Goal: Information Seeking & Learning: Learn about a topic

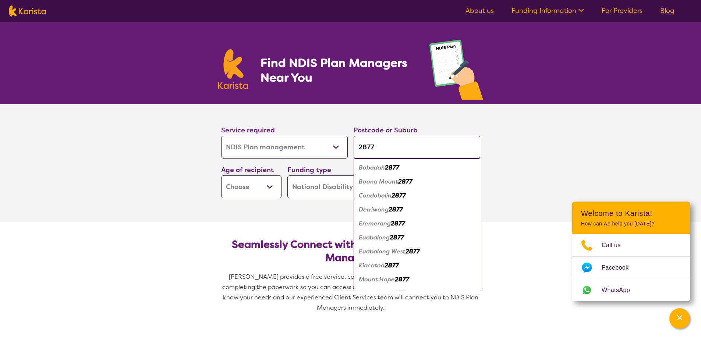
select select "NDIS Plan management"
select select "NDIS"
select select "NDIS Plan management"
select select "NDIS"
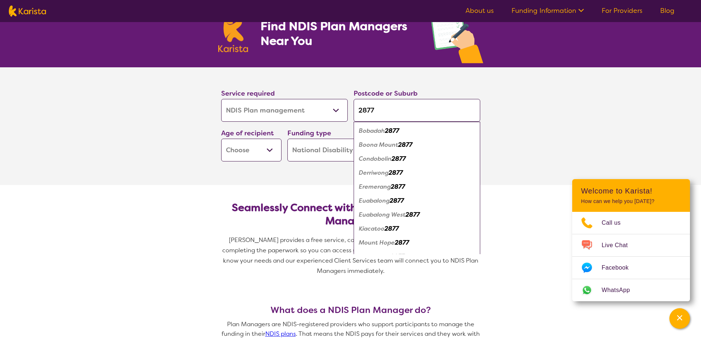
type input "2877"
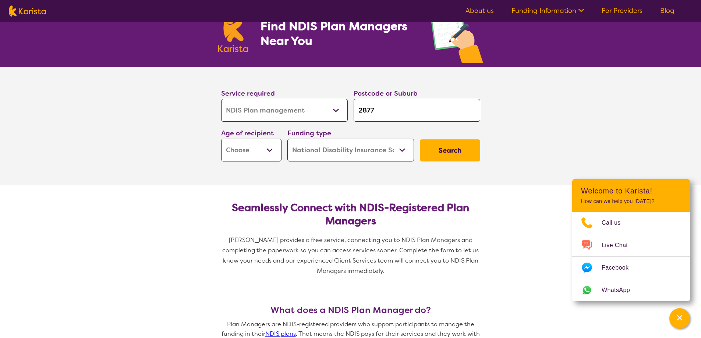
click at [391, 111] on input "2877" at bounding box center [417, 110] width 127 height 23
click at [393, 113] on input "2877" at bounding box center [417, 110] width 127 height 23
click at [258, 148] on select "Early Childhood - 0 to 9 Child - 10 to 11 Adolescent - 12 to 17 Adult - 18 to 6…" at bounding box center [251, 150] width 60 height 23
select select "EC"
click at [221, 139] on select "Early Childhood - 0 to 9 Child - 10 to 11 Adolescent - 12 to 17 Adult - 18 to 6…" at bounding box center [251, 150] width 60 height 23
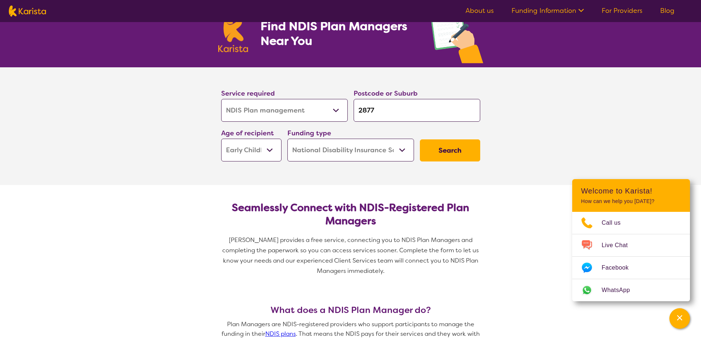
select select "EC"
click at [358, 148] on select "Home Care Package (HCP) National Disability Insurance Scheme (NDIS) I don't know" at bounding box center [351, 150] width 127 height 23
click at [288, 139] on select "Home Care Package (HCP) National Disability Insurance Scheme (NDIS) I don't know" at bounding box center [351, 150] width 127 height 23
click at [456, 148] on button "Search" at bounding box center [450, 151] width 60 height 22
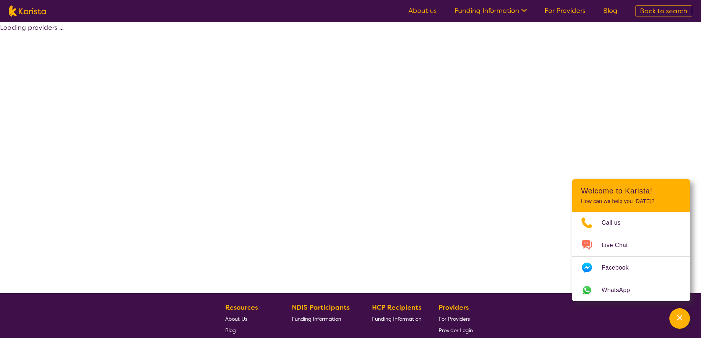
select select "by_score"
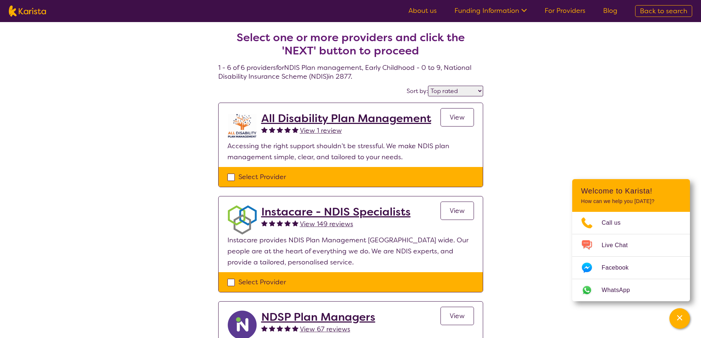
scroll to position [147, 0]
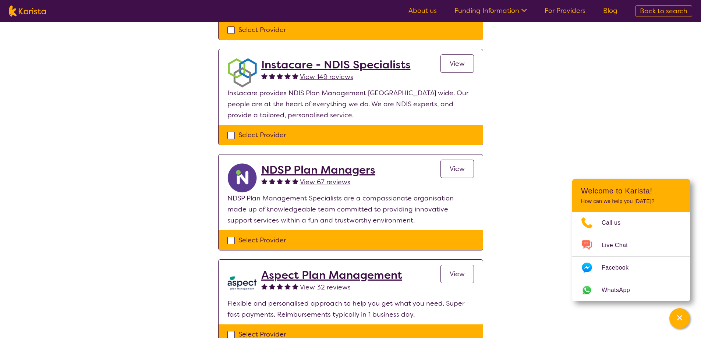
select select "NDIS Plan management"
select select "EC"
select select "NDIS"
select select "NDIS Plan management"
select select "EC"
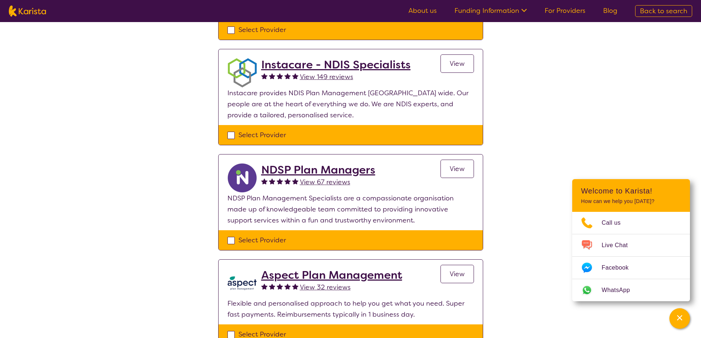
select select "NDIS"
